Goal: Information Seeking & Learning: Learn about a topic

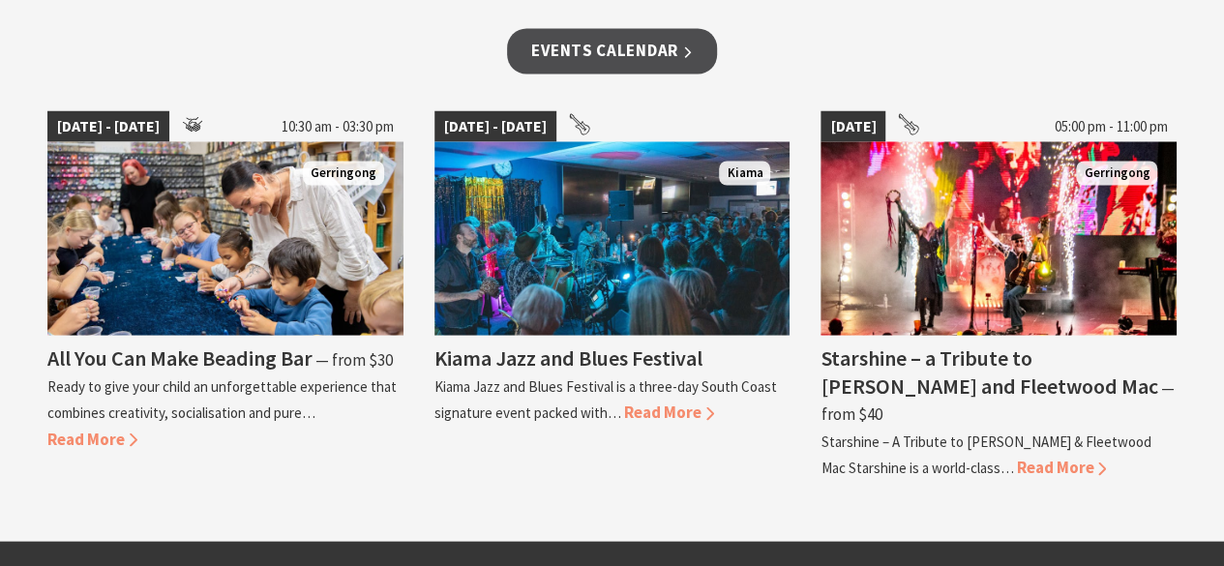
scroll to position [1742, 0]
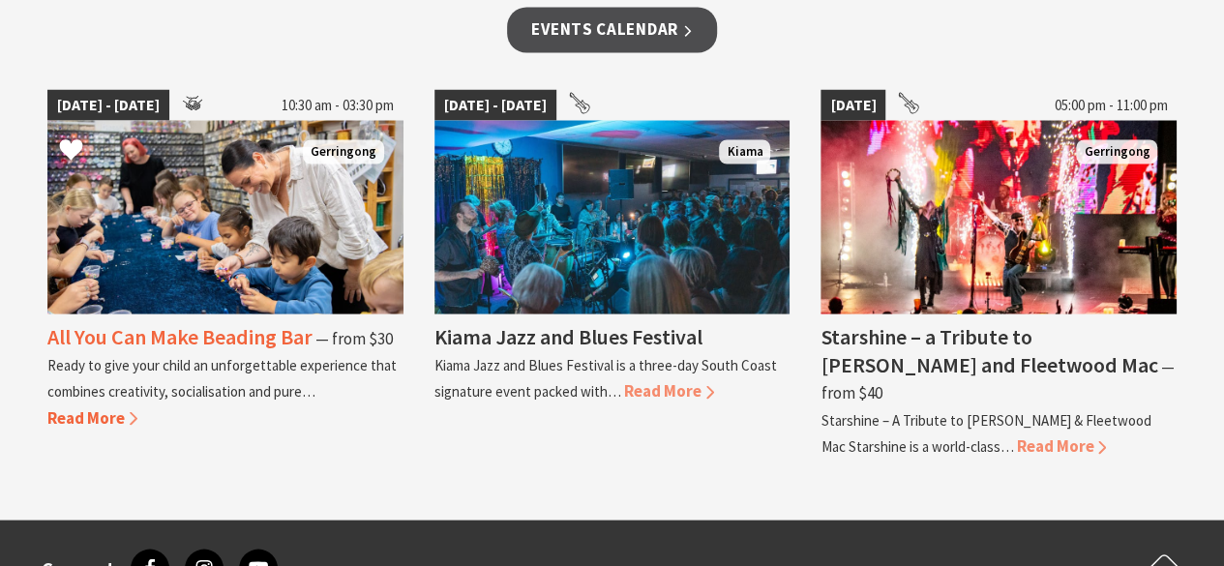
click at [252, 140] on img at bounding box center [225, 217] width 356 height 194
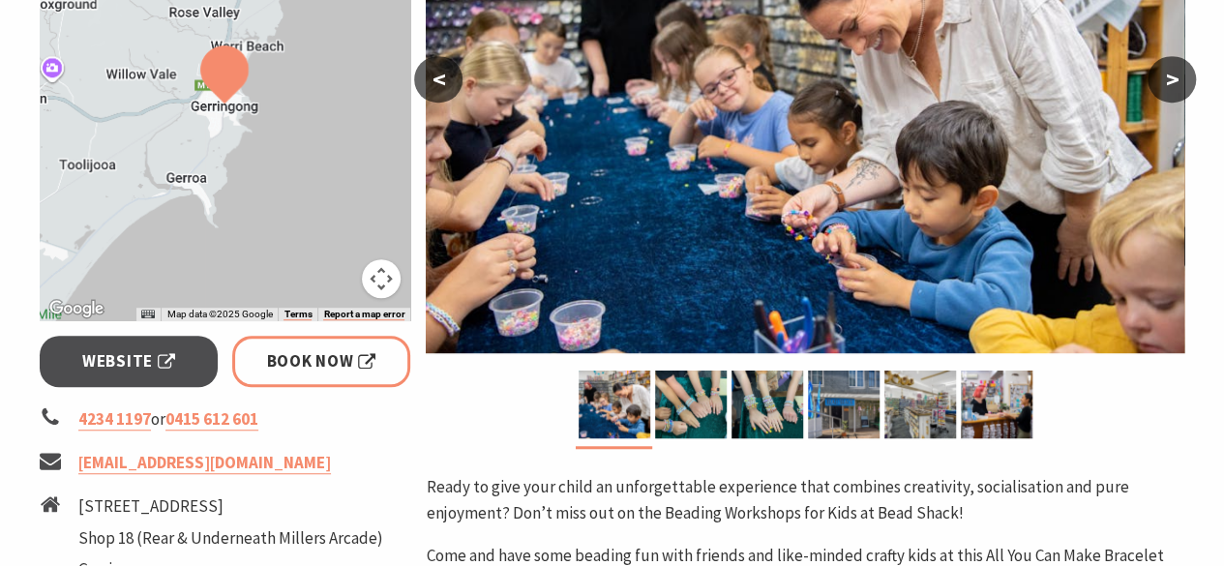
scroll to position [581, 0]
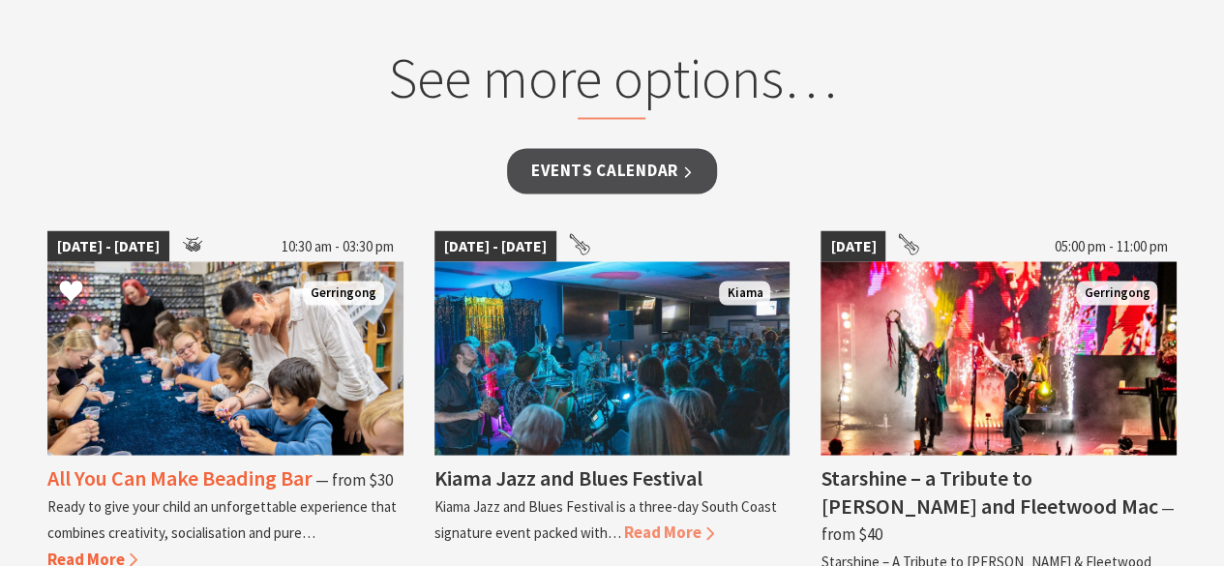
scroll to position [1569, 0]
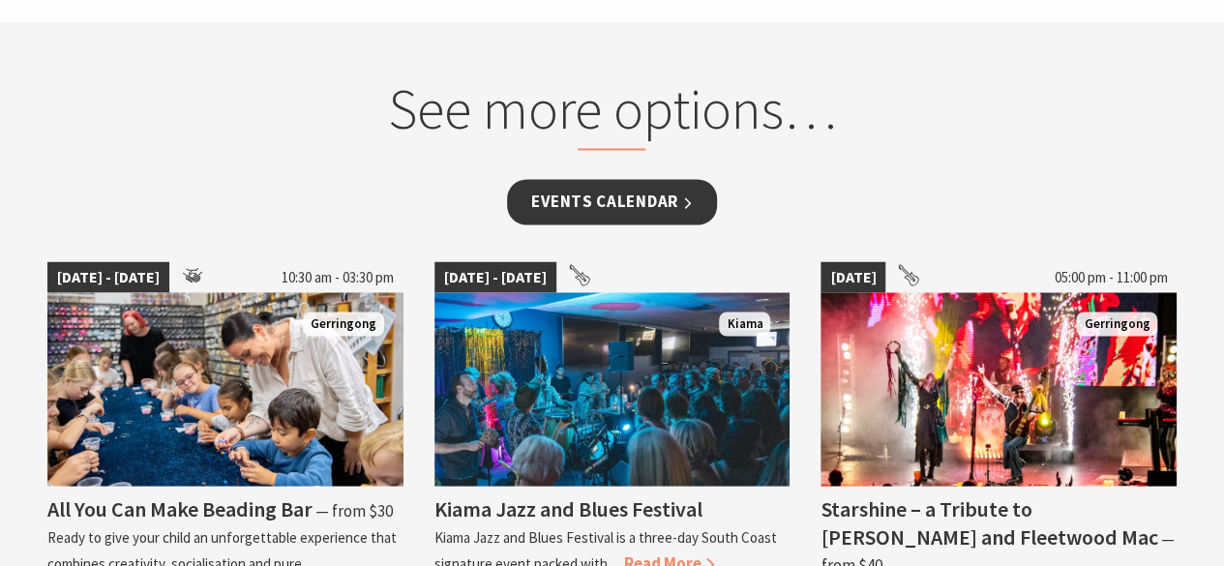
click at [586, 204] on link "Events Calendar" at bounding box center [612, 201] width 210 height 45
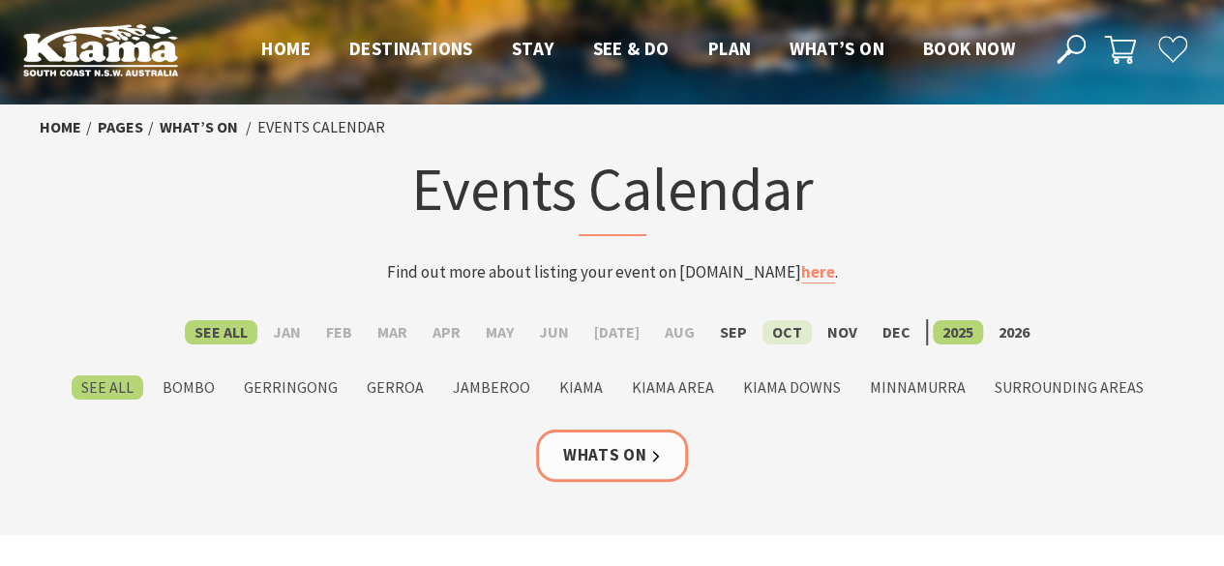
click at [775, 332] on label "Oct" at bounding box center [786, 332] width 49 height 24
click at [0, 0] on input "Oct" at bounding box center [0, 0] width 0 height 0
click at [150, 127] on link "What’s On" at bounding box center [137, 127] width 78 height 20
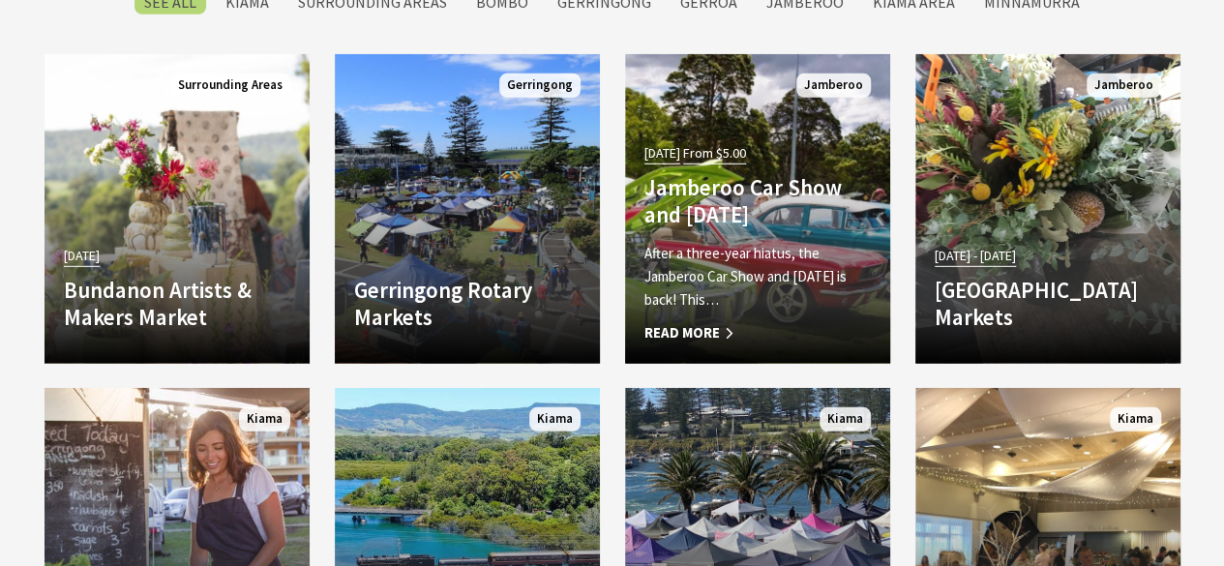
scroll to position [2903, 0]
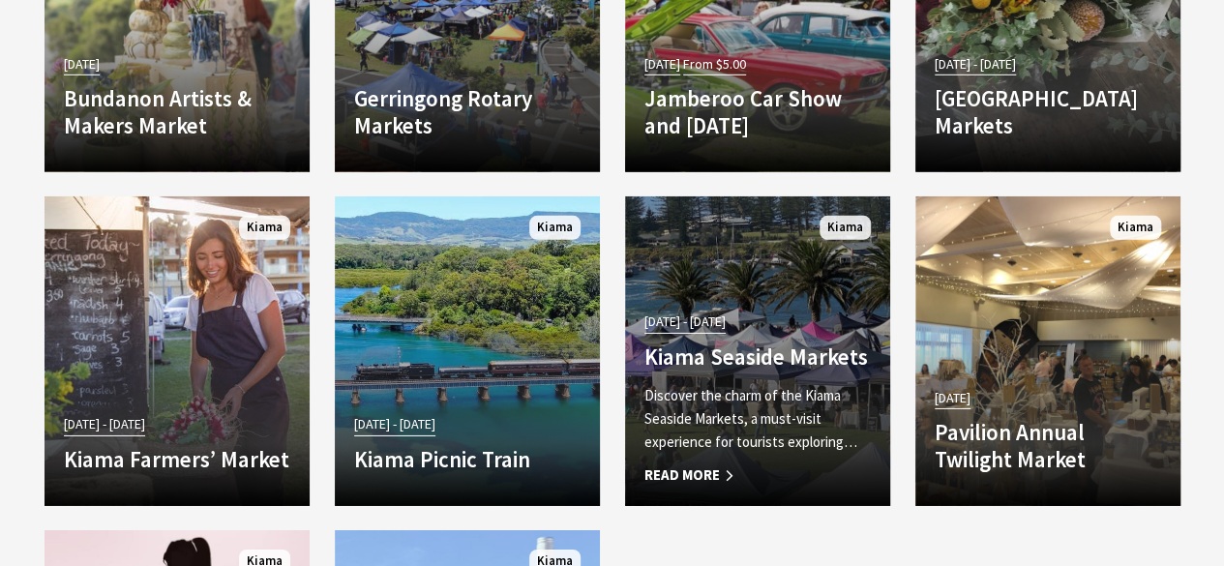
click at [712, 256] on link "09 Jun 25 - 19 Jul 26 Kiama Seaside Markets Discover the charm of the Kiama Sea…" at bounding box center [757, 351] width 265 height 310
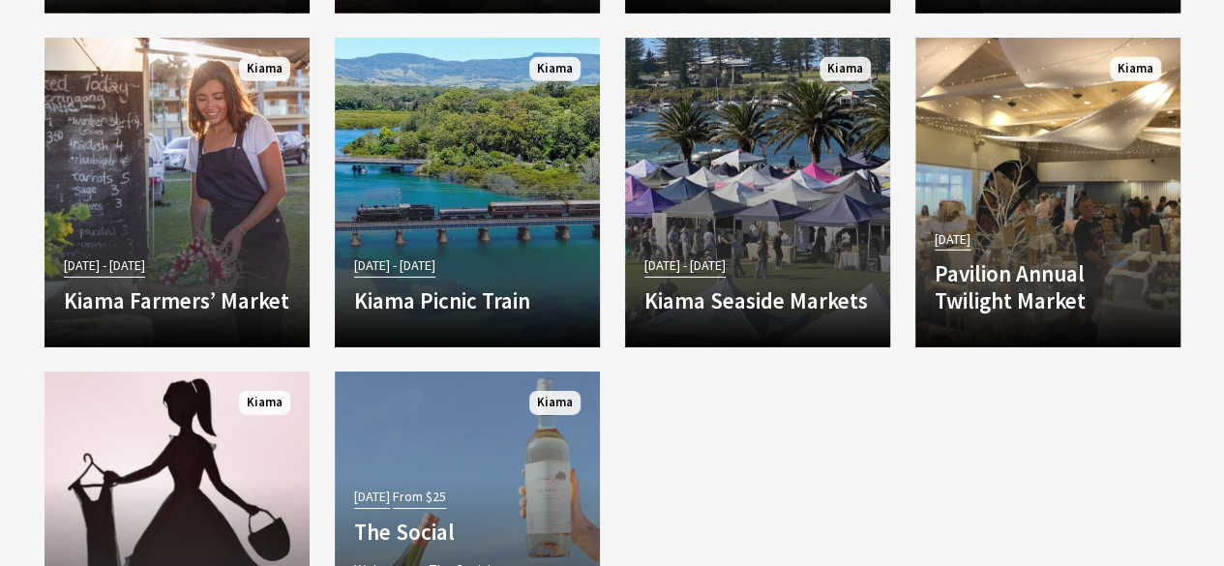
scroll to position [2999, 0]
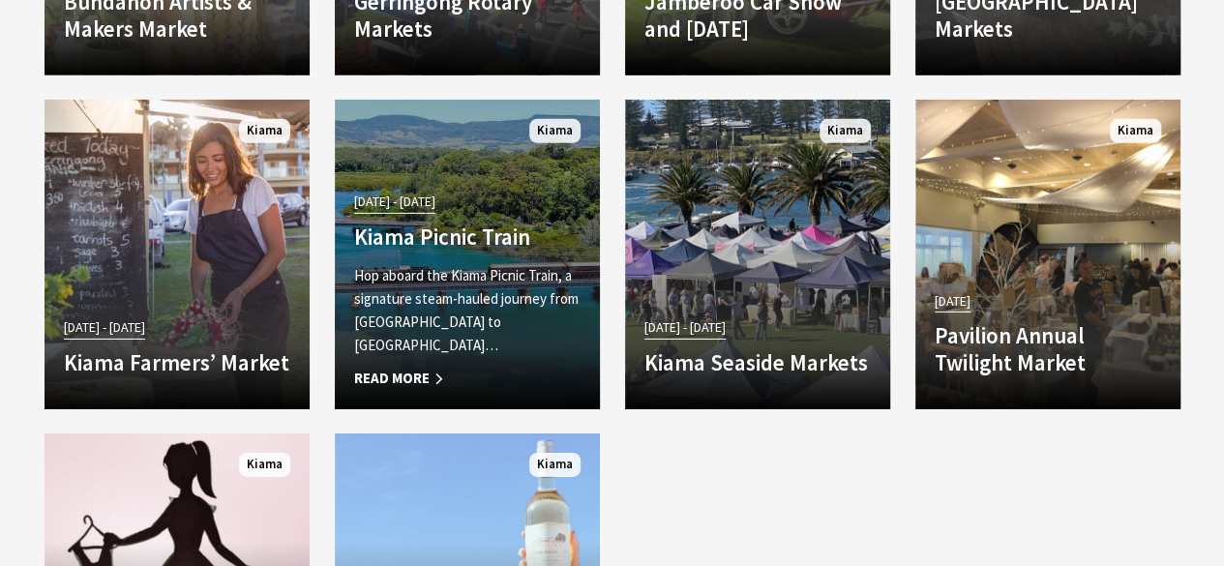
click at [468, 186] on link "23 Aug 25 - 19 Oct 25 Kiama Picnic Train Hop aboard the Kiama Picnic Train, a s…" at bounding box center [467, 255] width 265 height 310
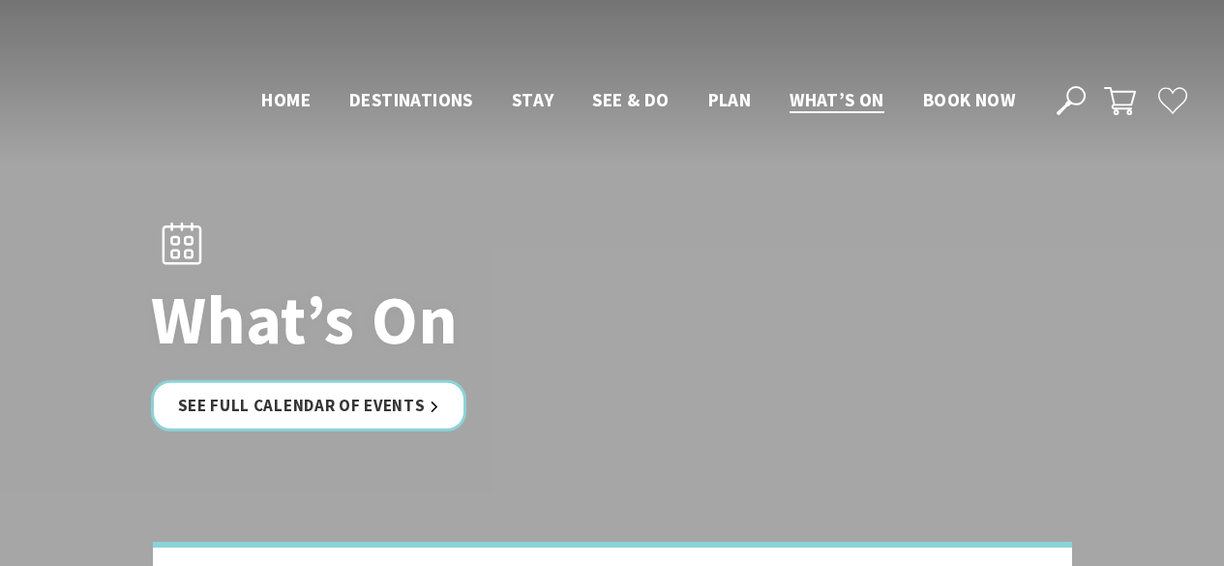
scroll to position [2490, 0]
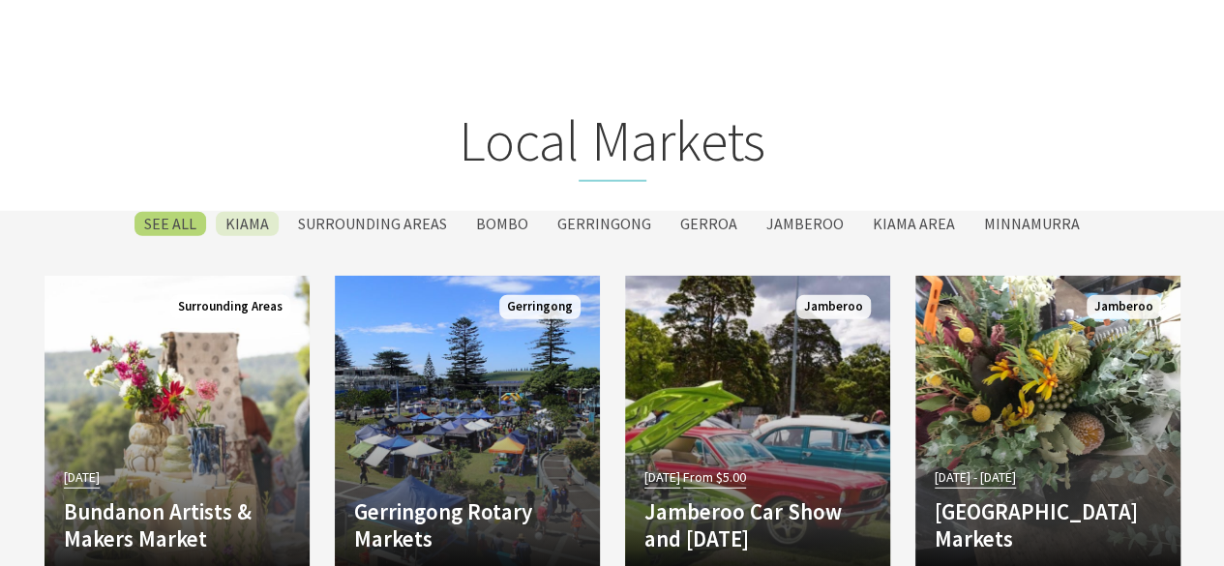
click at [253, 216] on label "Kiama" at bounding box center [247, 224] width 63 height 24
click at [0, 0] on input "Kiama" at bounding box center [0, 0] width 0 height 0
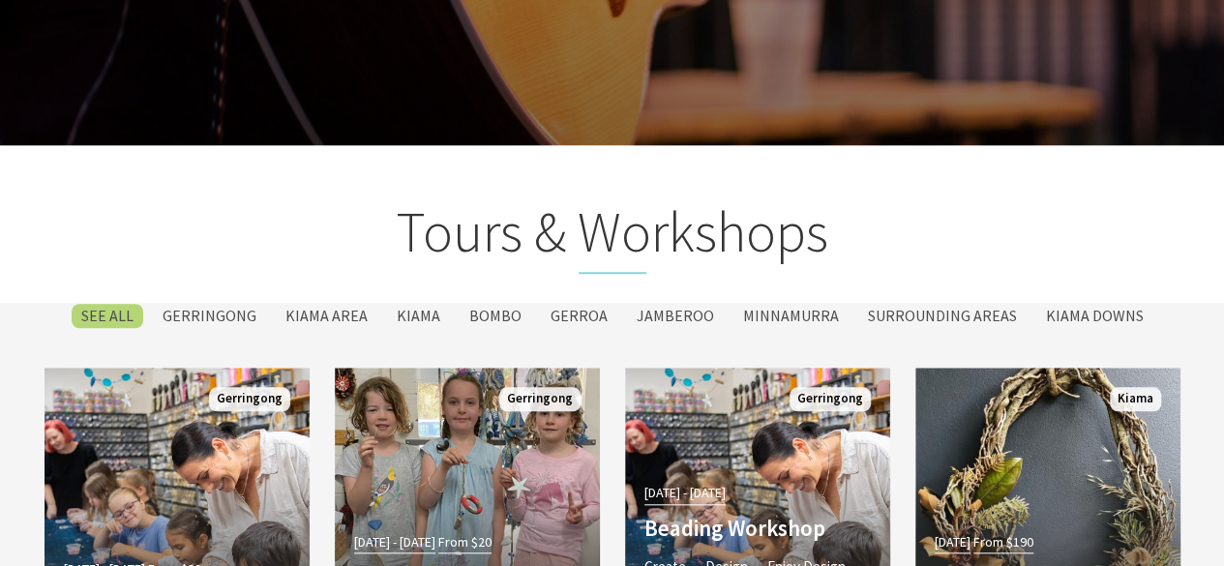
scroll to position [3859, 0]
